Goal: Information Seeking & Learning: Learn about a topic

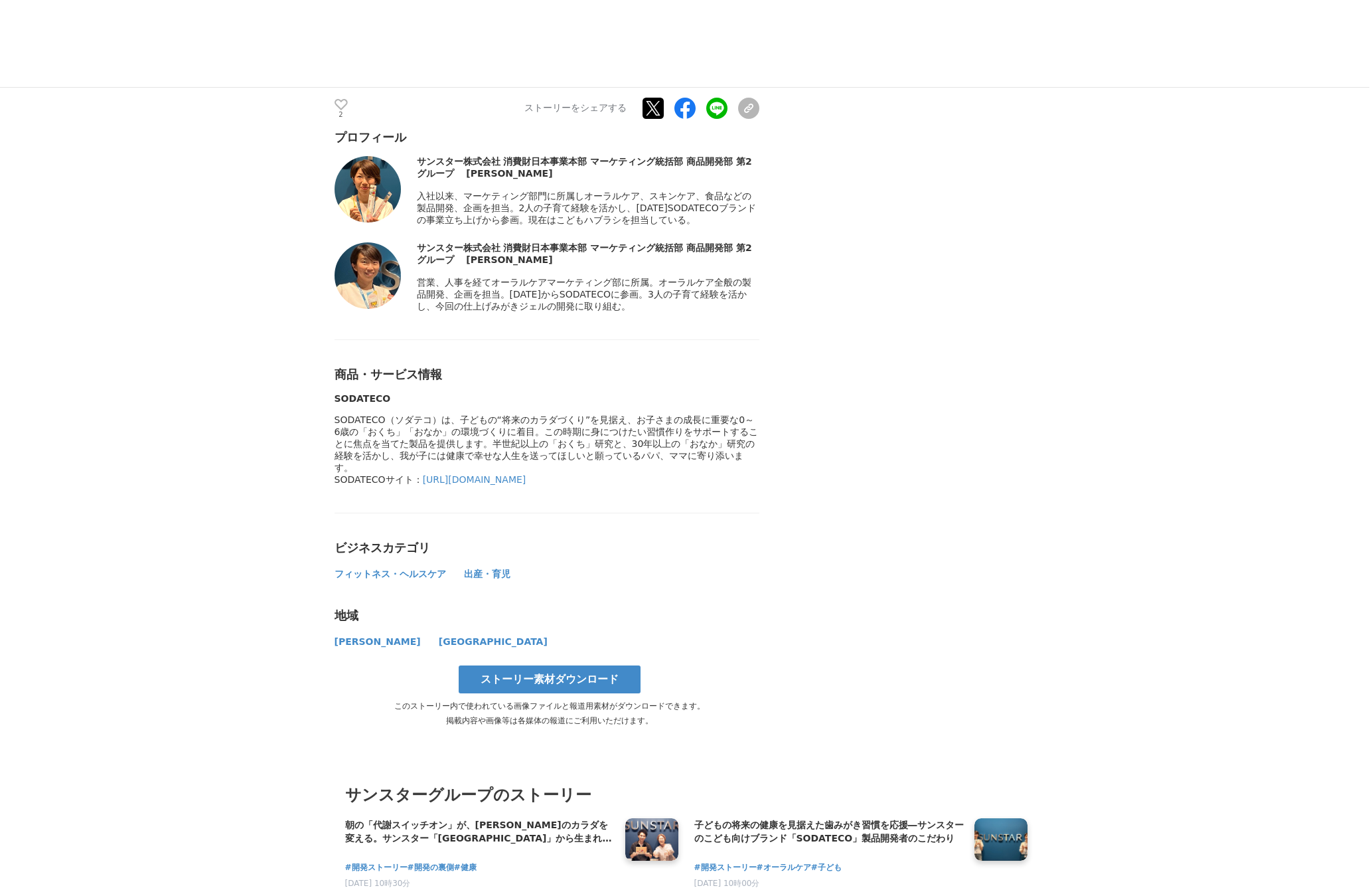
scroll to position [4511, 0]
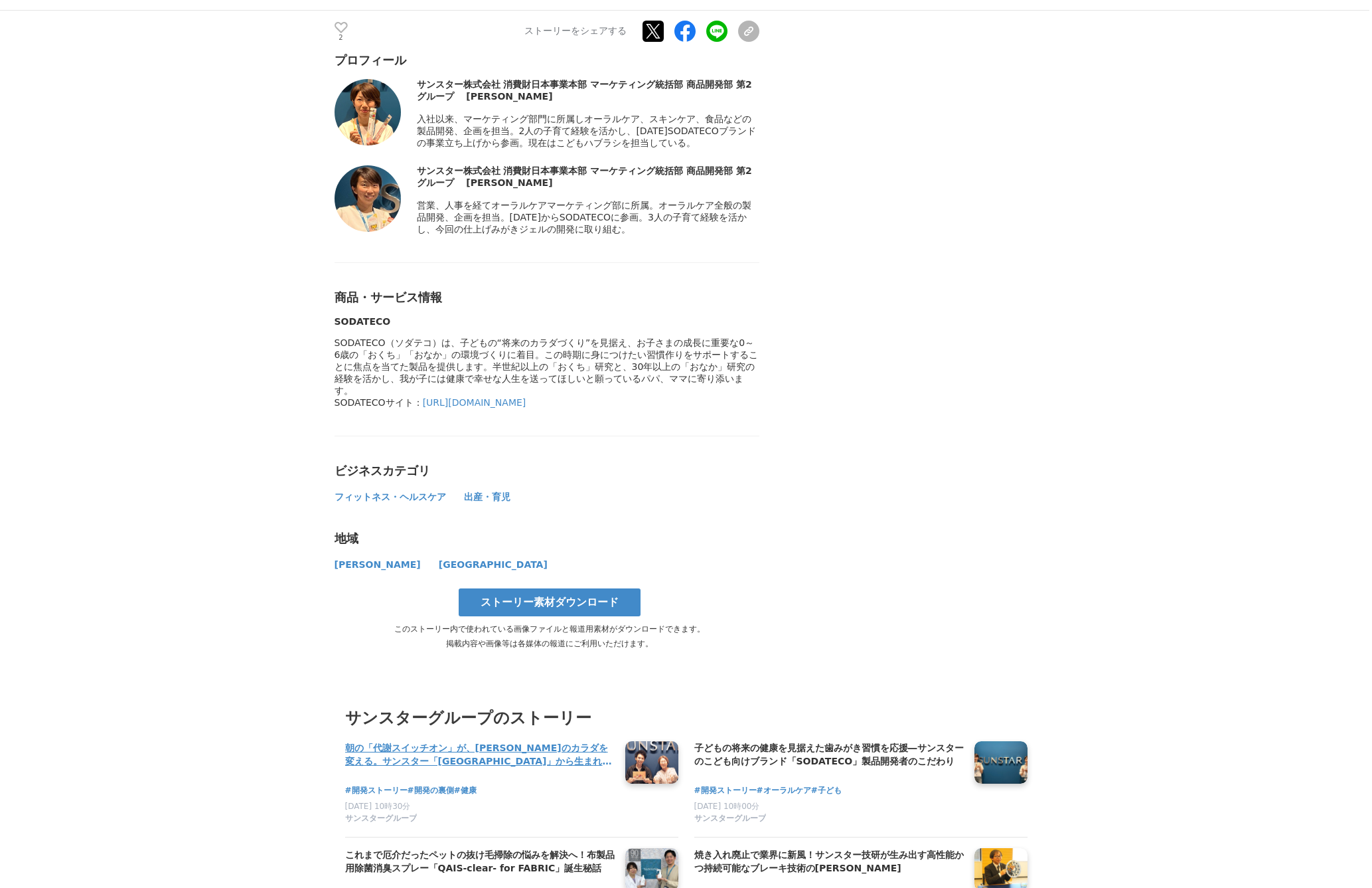
click at [471, 583] on h4 "朝の「代謝スイッチオン」が、[PERSON_NAME]のカラダを変える。サンスター「[GEOGRAPHIC_DATA]」から生まれた、新しい健康飲料の開発舞台裏" at bounding box center [480, 754] width 269 height 27
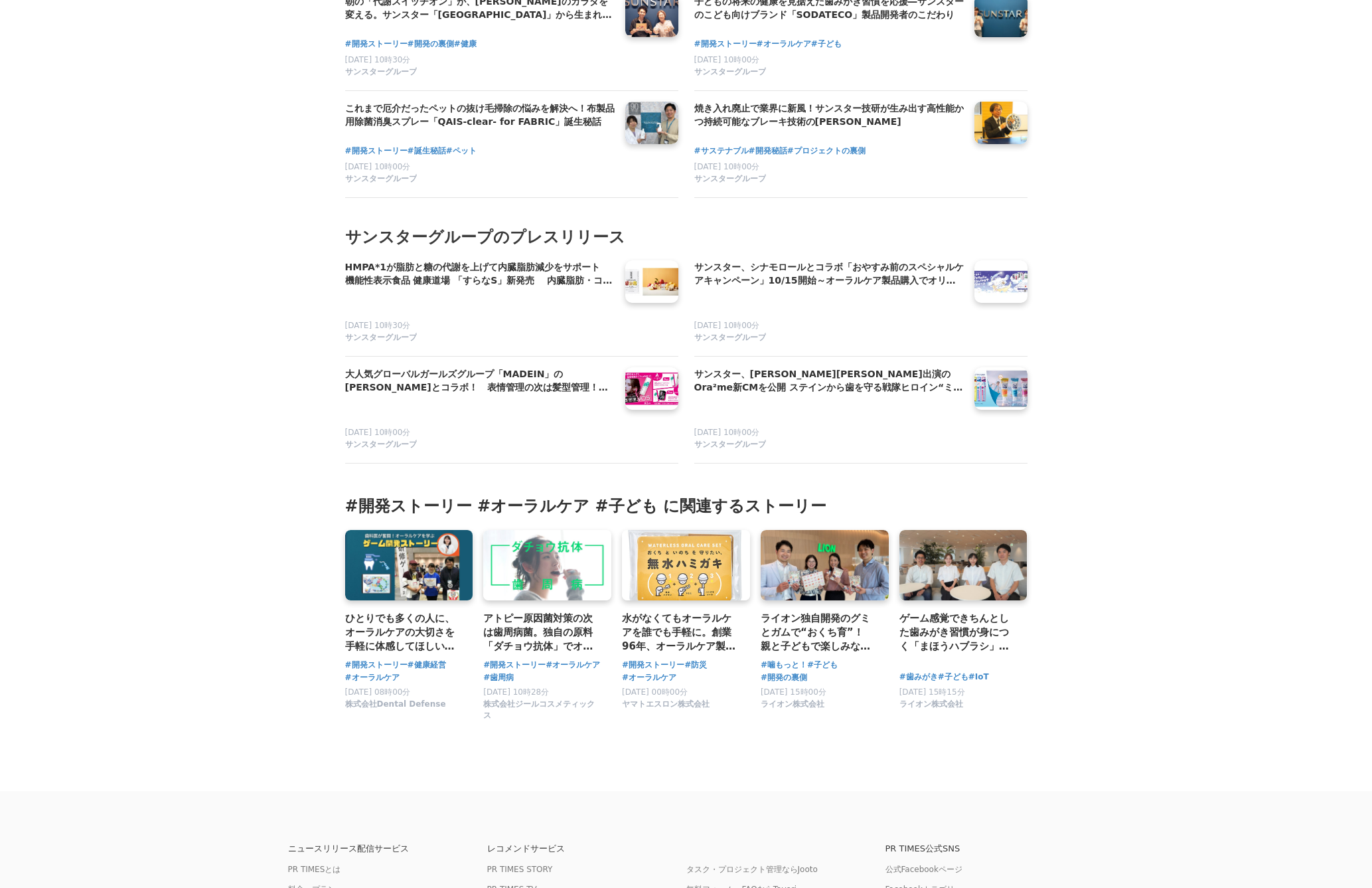
scroll to position [5379, 0]
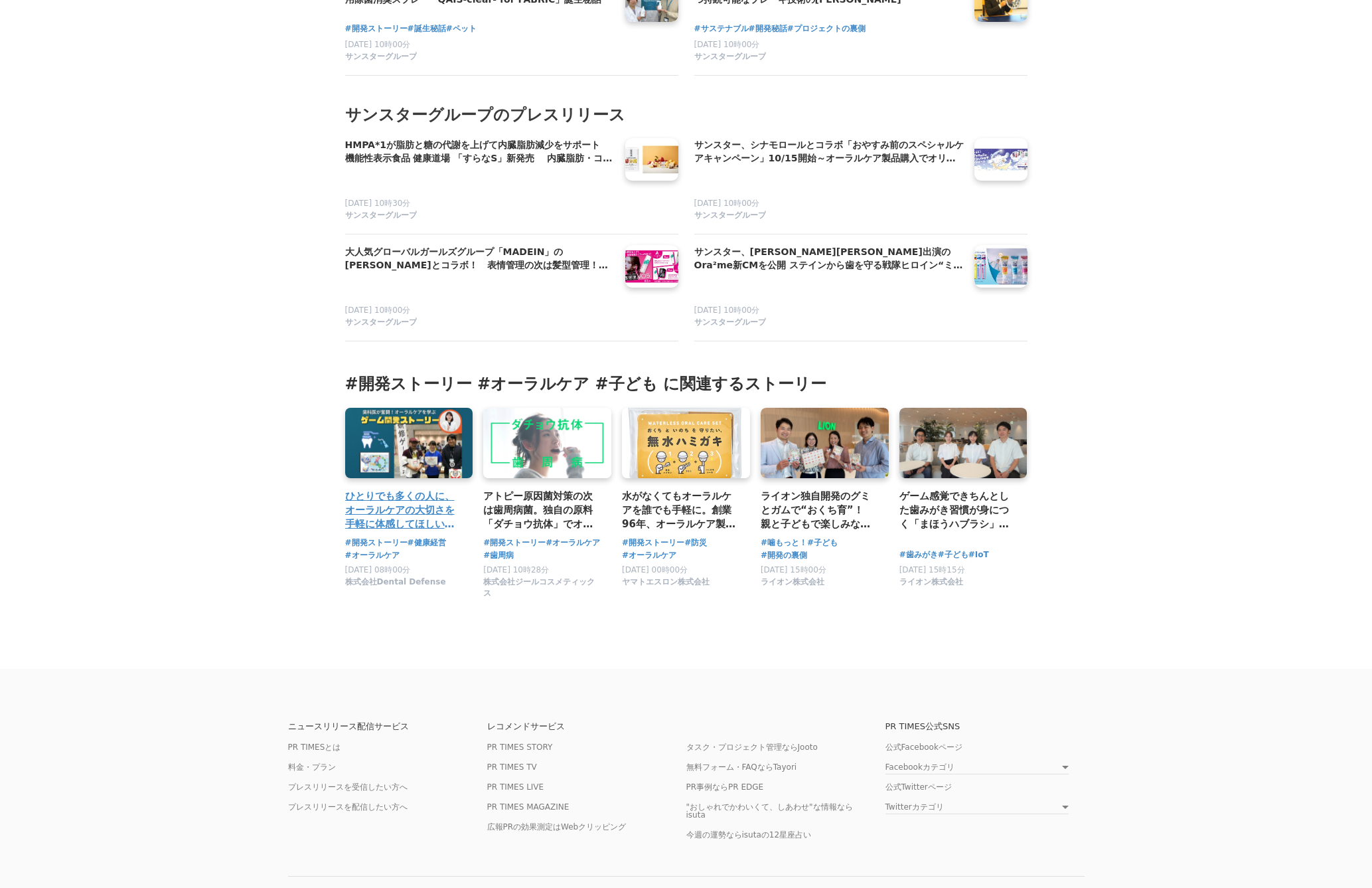
click at [386, 406] on link at bounding box center [409, 443] width 134 height 74
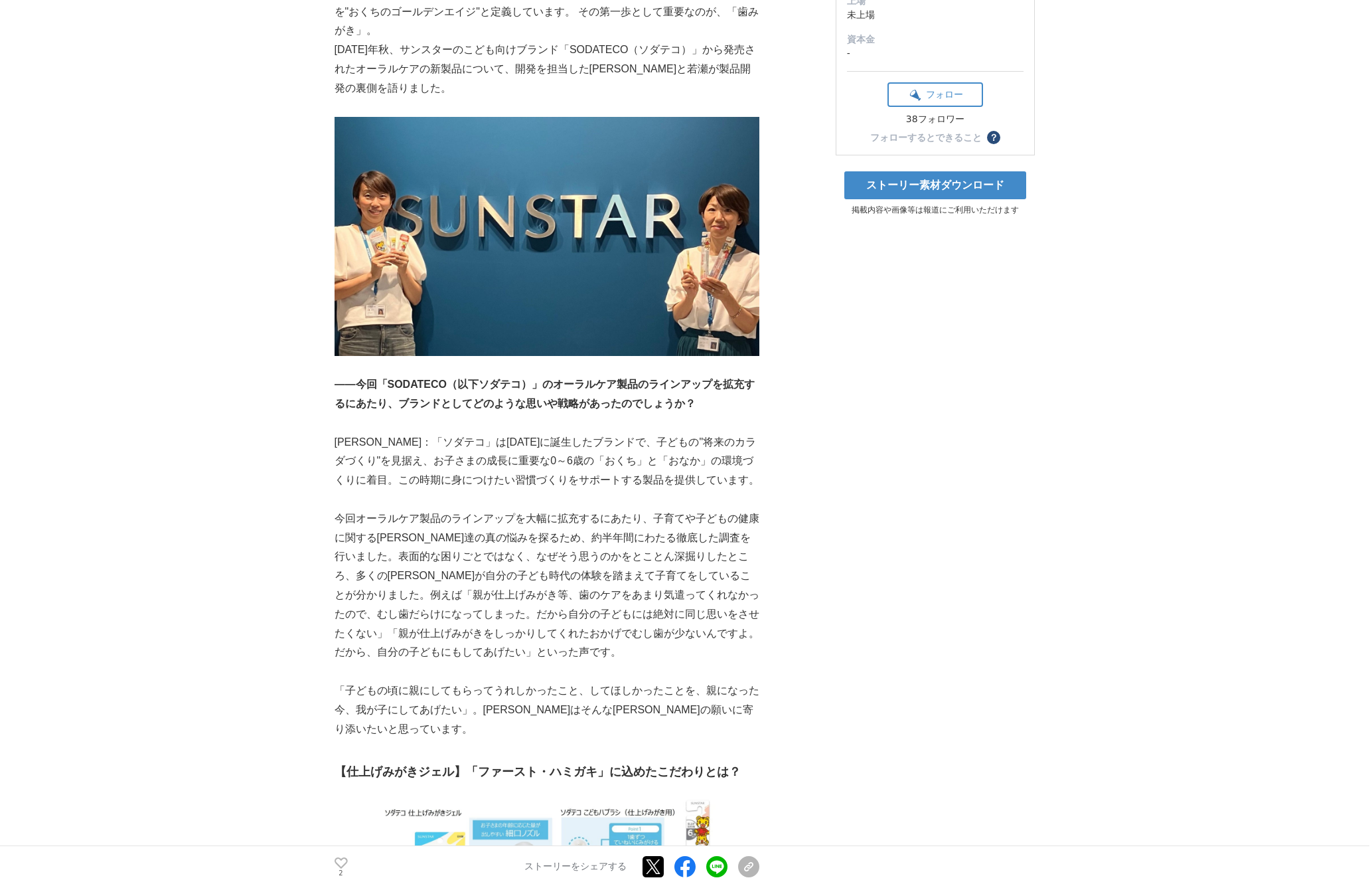
scroll to position [0, 0]
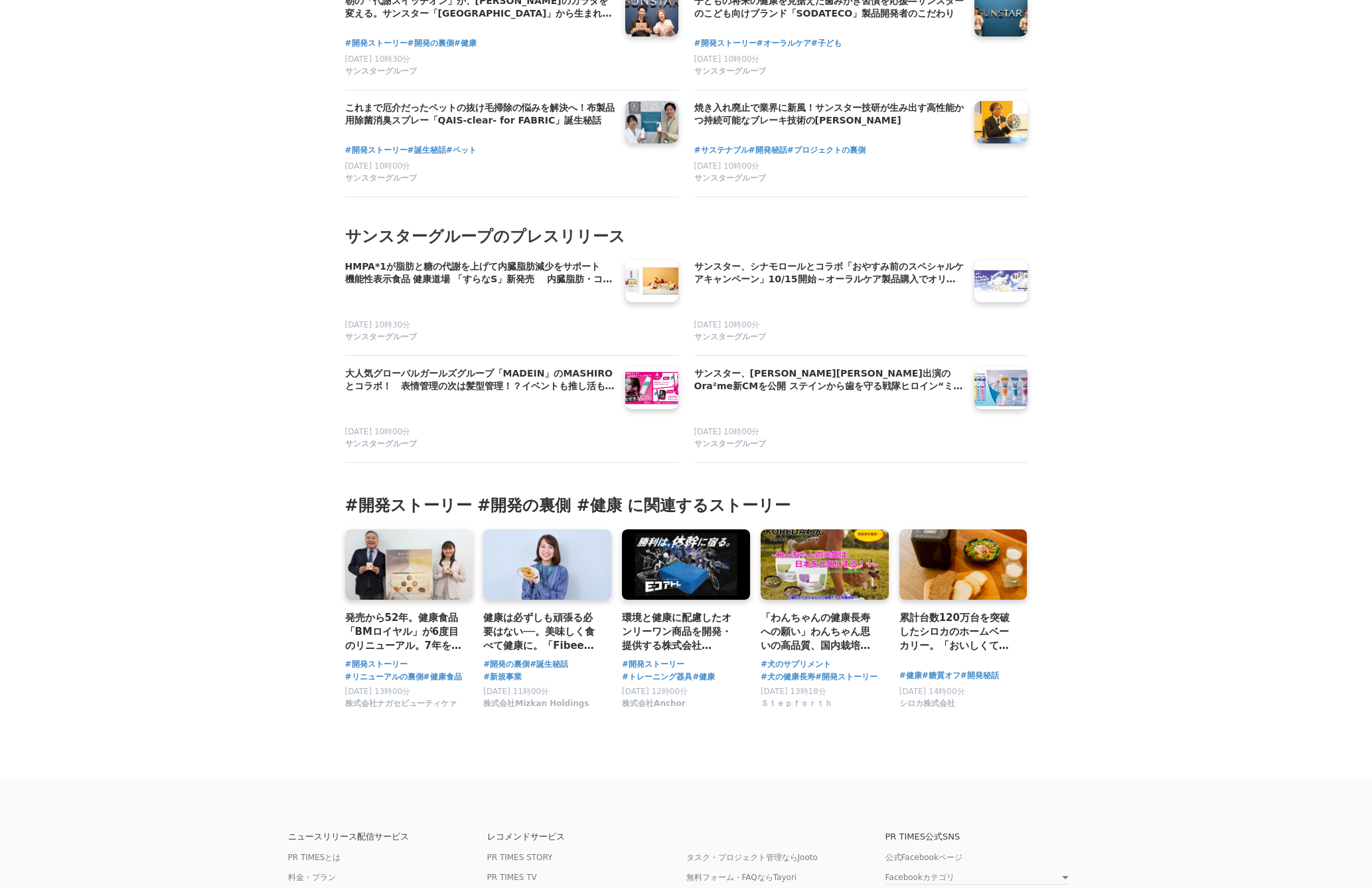
scroll to position [6301, 0]
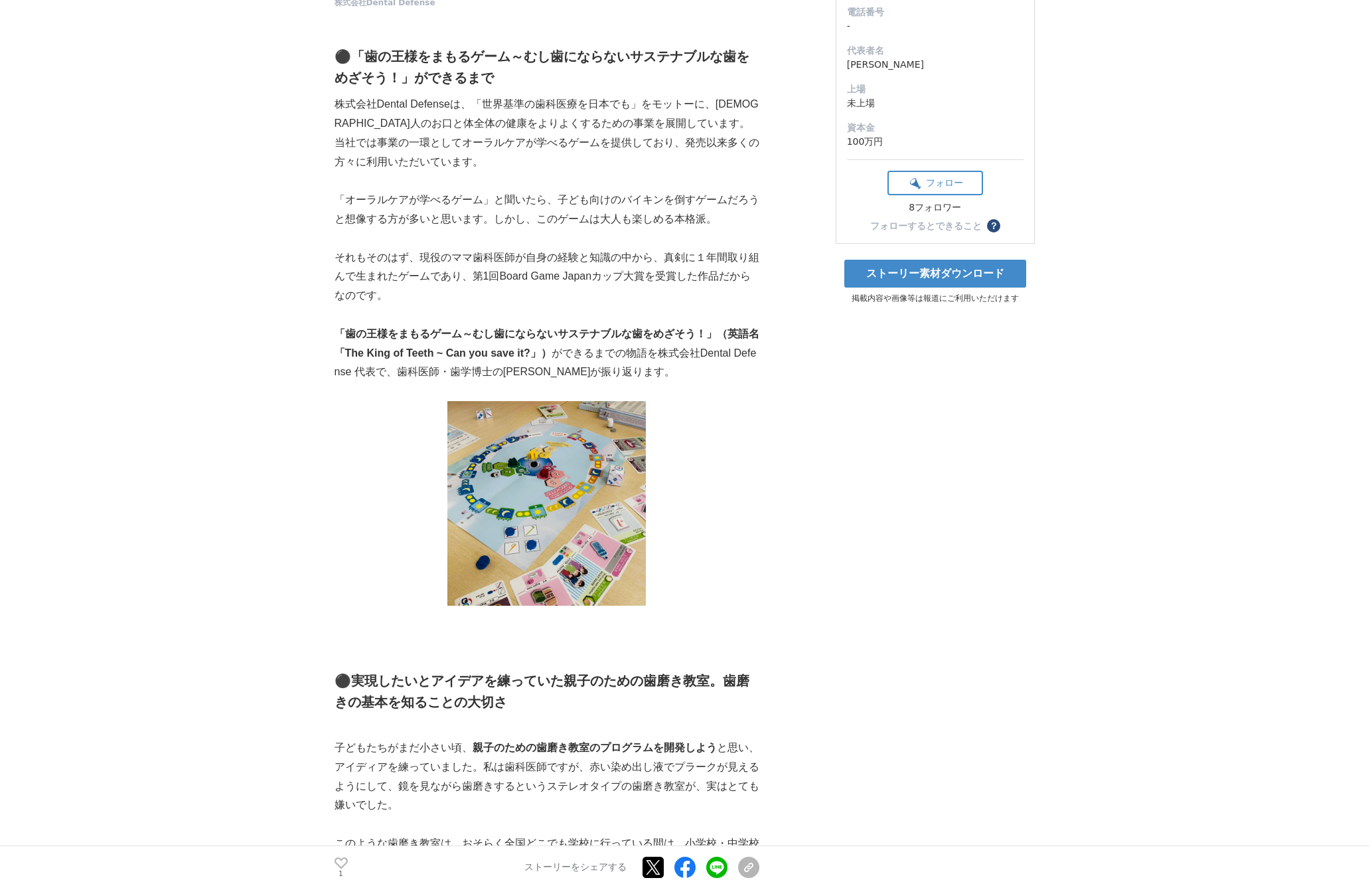
scroll to position [719, 0]
